Goal: Task Accomplishment & Management: Complete application form

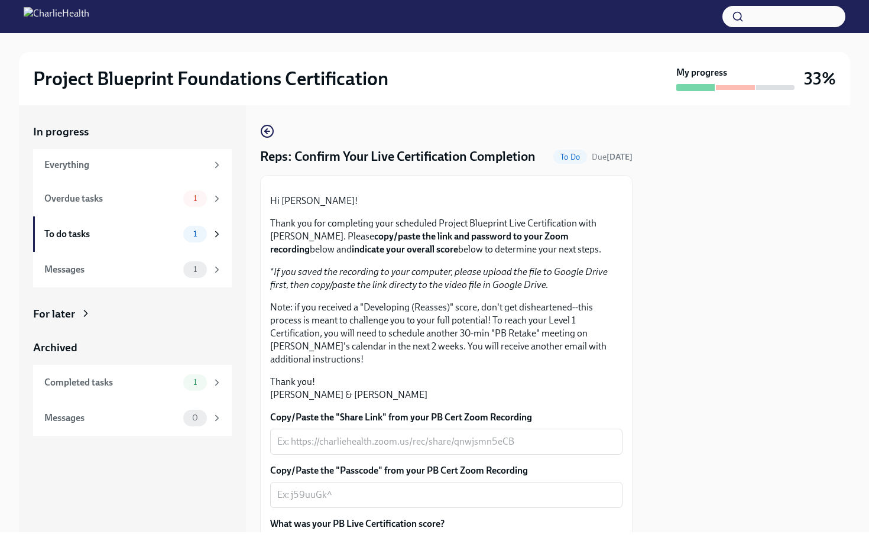
scroll to position [201, 0]
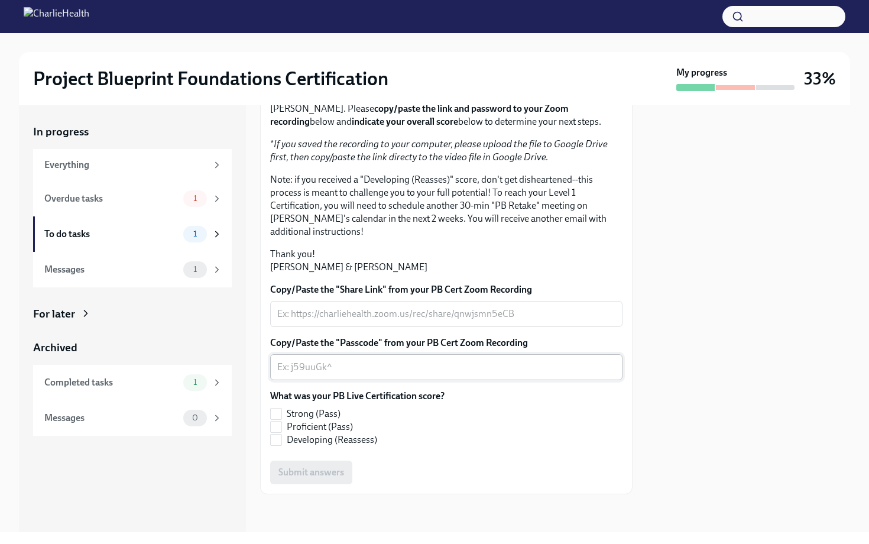
click at [444, 362] on textarea "Copy/Paste the "Passcode" from your PB Cert Zoom Recording" at bounding box center [446, 367] width 338 height 14
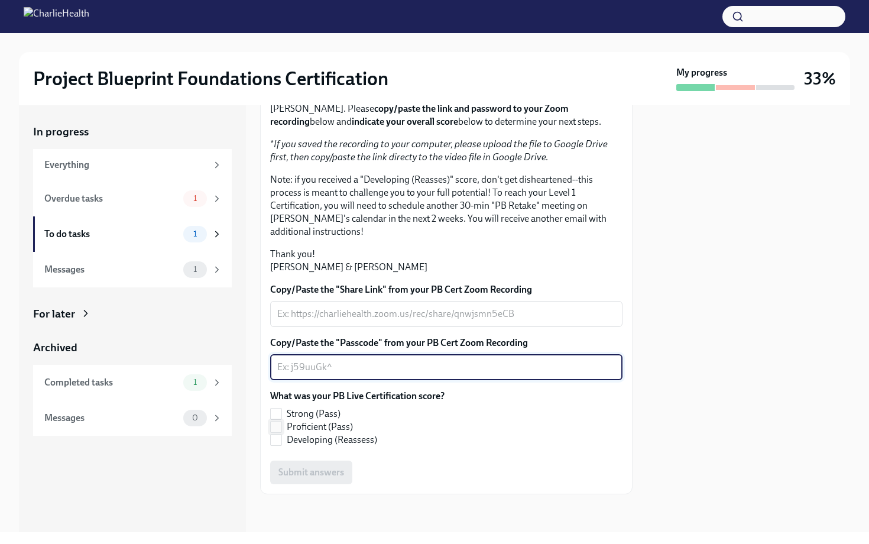
click at [280, 427] on input "Proficient (Pass)" at bounding box center [276, 427] width 11 height 11
checkbox input "true"
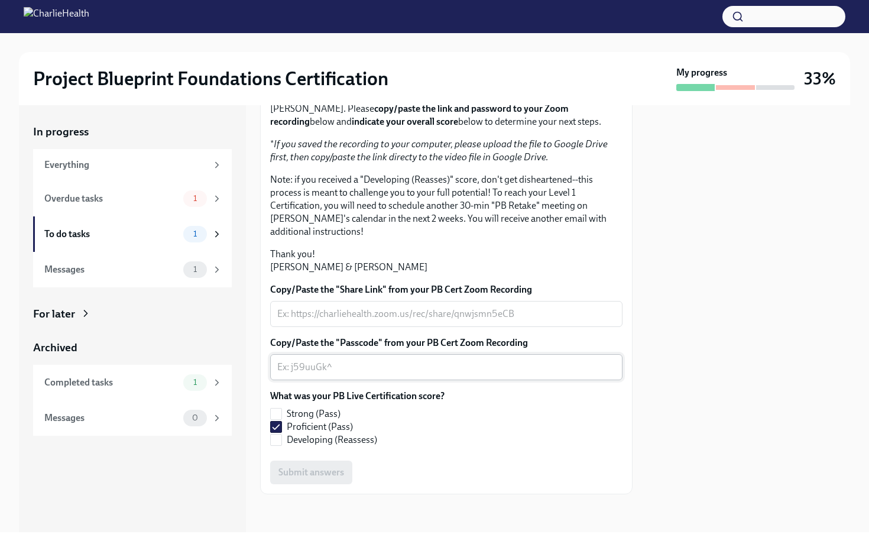
click at [331, 367] on textarea "Copy/Paste the "Passcode" from your PB Cert Zoom Recording" at bounding box center [446, 367] width 338 height 14
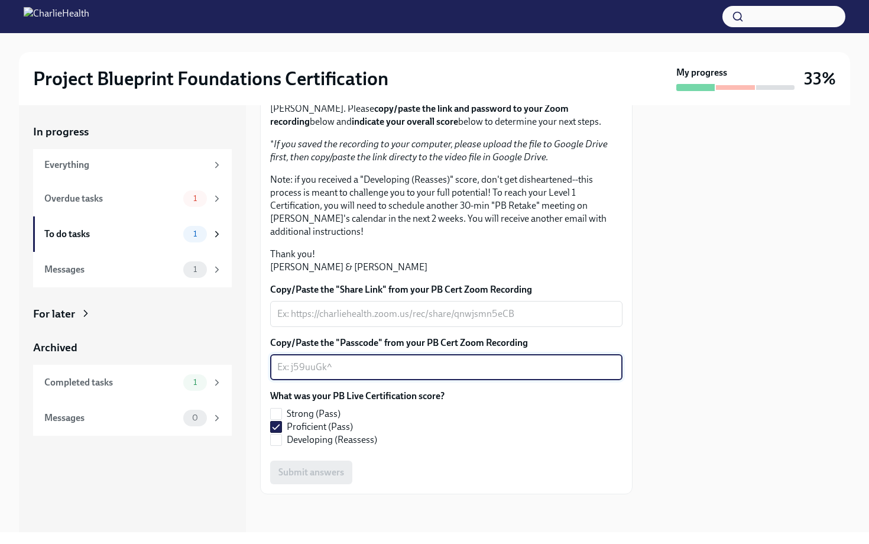
paste textarea ": ^fvo69Rq"
click at [282, 370] on textarea ": ^fvo69Rq" at bounding box center [446, 367] width 338 height 14
type textarea "^fvo69Rq"
click at [293, 318] on textarea "Copy/Paste the "Share Link" from your PB Cert Zoom Recording" at bounding box center [446, 314] width 338 height 14
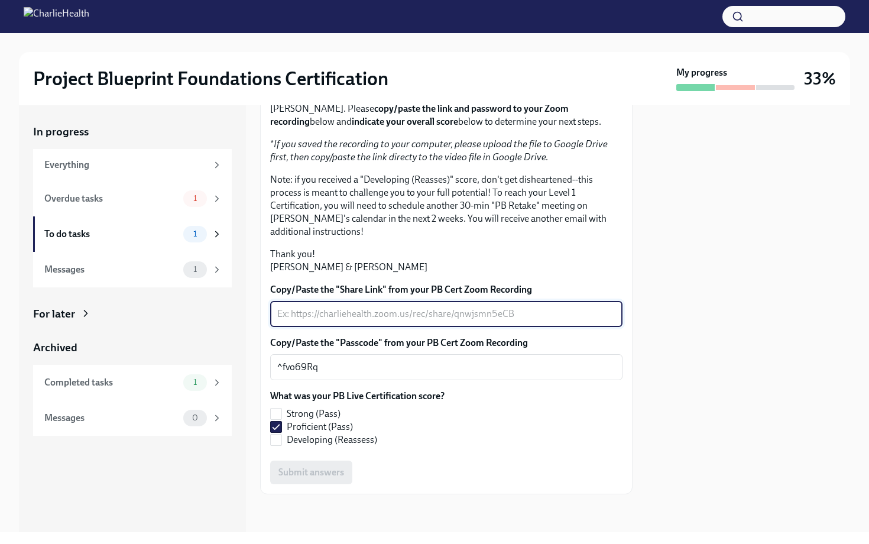
paste textarea "[URL][DOMAIN_NAME]"
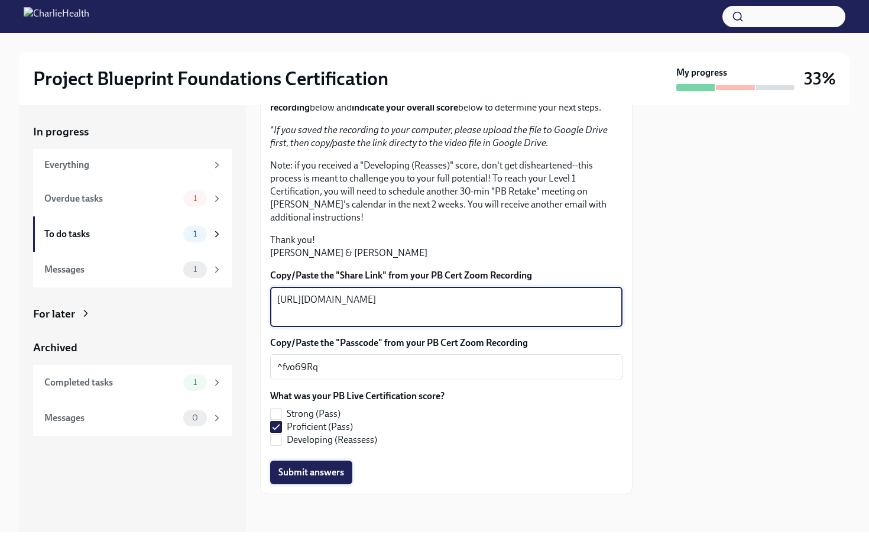
type textarea "[URL][DOMAIN_NAME]"
click at [324, 478] on span "Submit answers" at bounding box center [312, 473] width 66 height 12
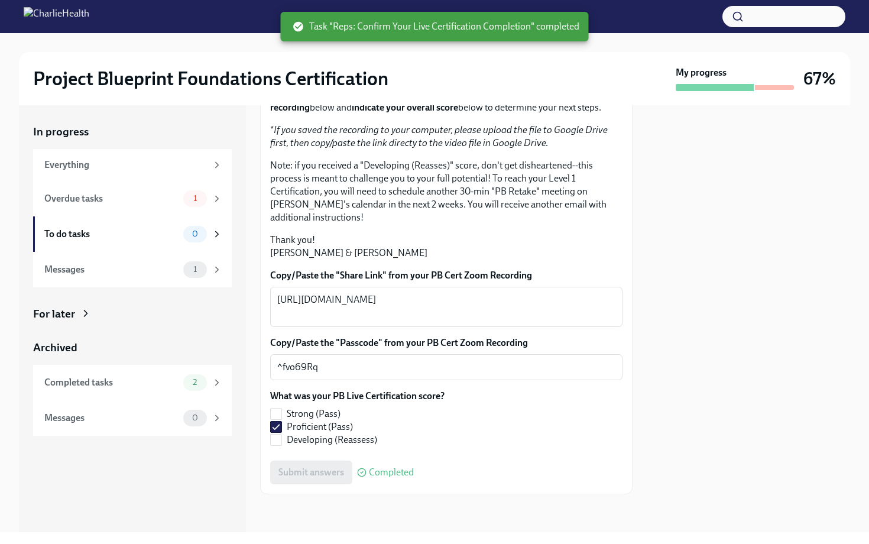
scroll to position [127, 0]
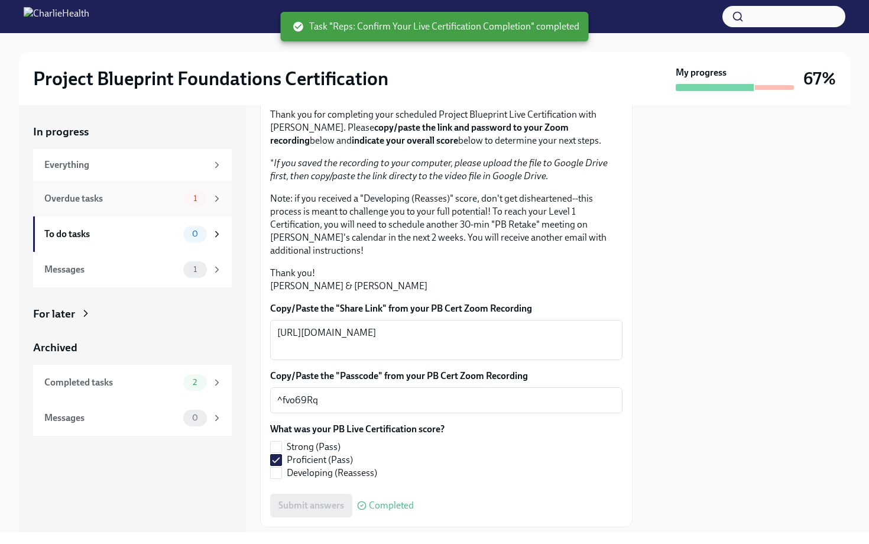
click at [125, 195] on div "Overdue tasks" at bounding box center [111, 198] width 134 height 13
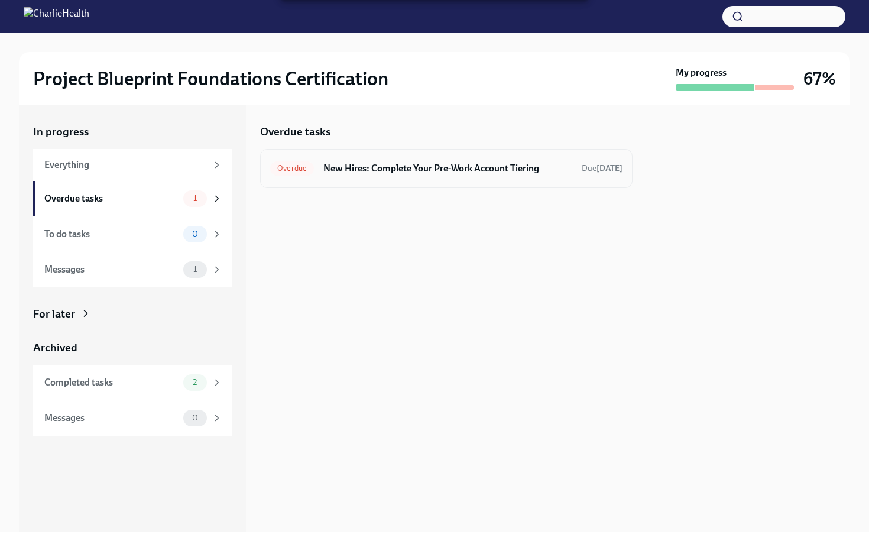
click at [387, 166] on h6 "New Hires: Complete Your Pre-Work Account Tiering" at bounding box center [448, 168] width 249 height 13
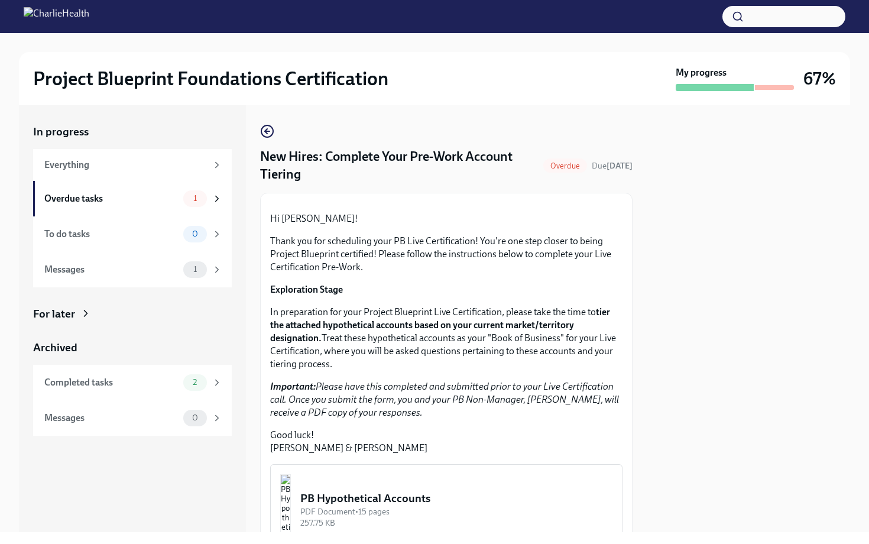
scroll to position [222, 0]
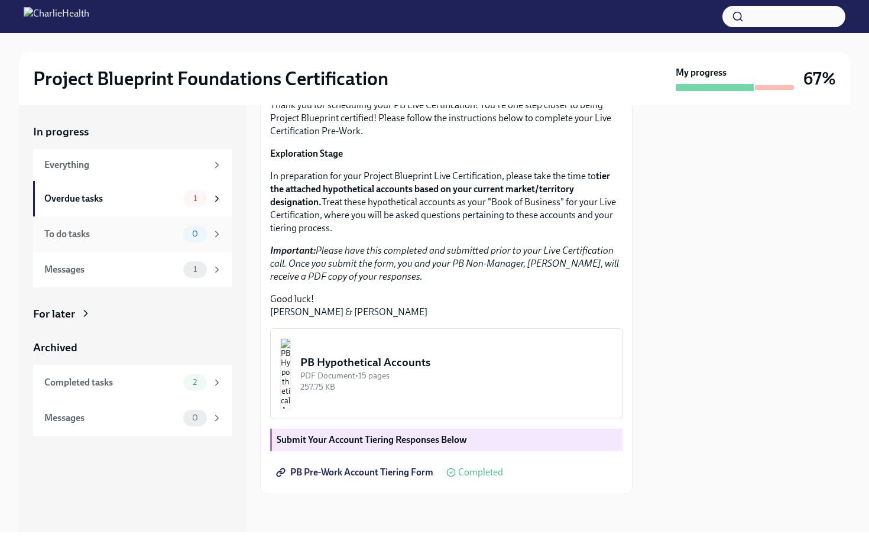
click at [140, 238] on div "To do tasks" at bounding box center [111, 234] width 134 height 13
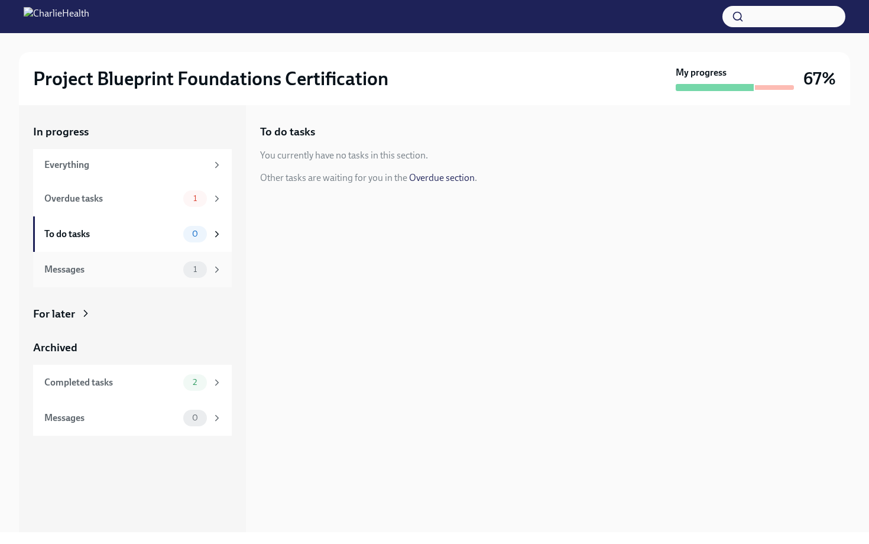
click at [144, 266] on div "Messages" at bounding box center [111, 269] width 134 height 13
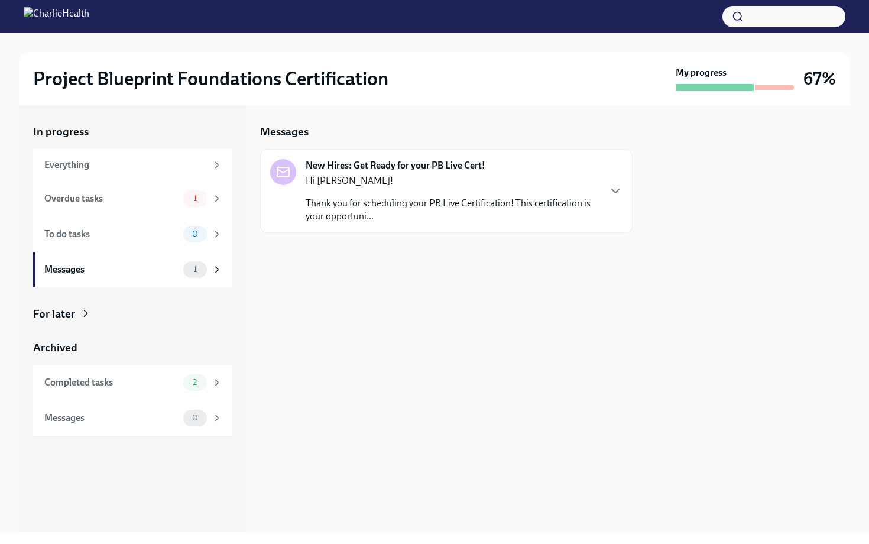
click at [355, 197] on p "Thank you for scheduling your PB Live Certification! This certification is your…" at bounding box center [452, 210] width 293 height 26
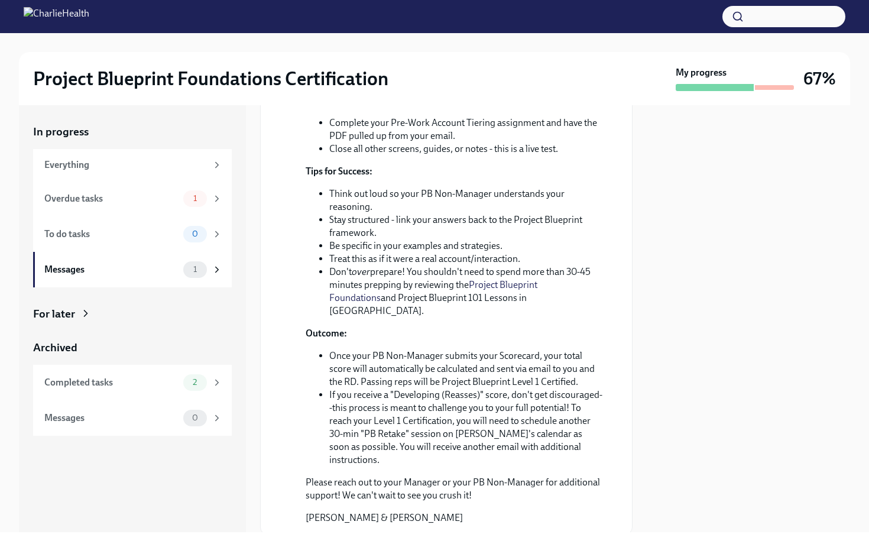
scroll to position [421, 0]
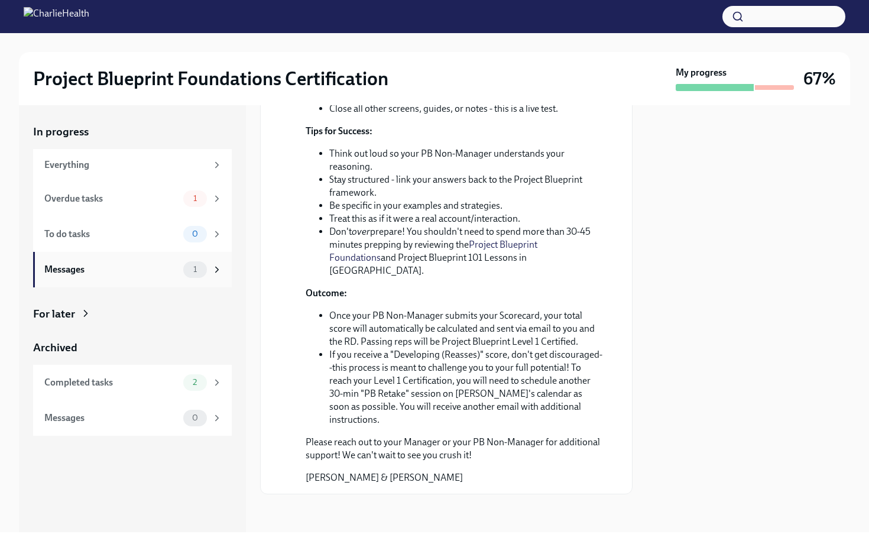
click at [143, 274] on div "Messages" at bounding box center [111, 269] width 134 height 13
click at [129, 390] on div "Completed tasks 2" at bounding box center [133, 382] width 178 height 17
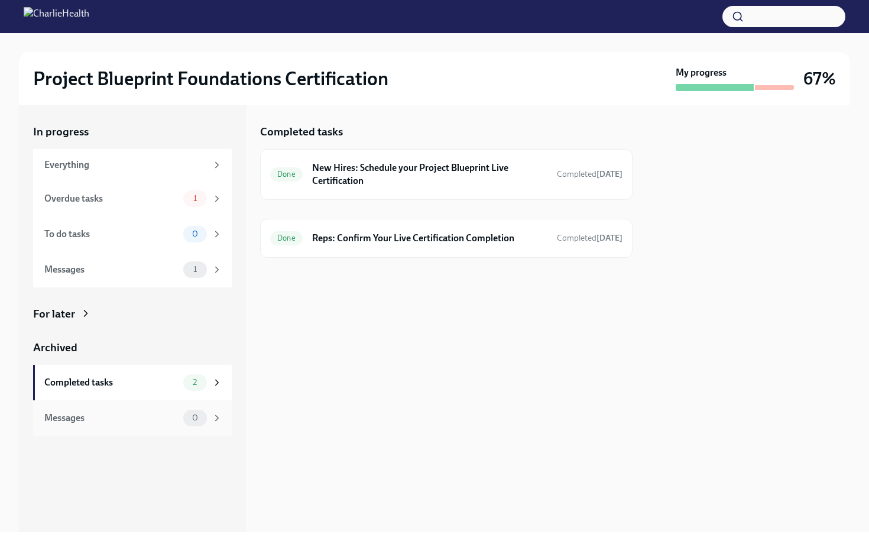
click at [132, 421] on div "Messages" at bounding box center [111, 418] width 134 height 13
